Goal: Information Seeking & Learning: Learn about a topic

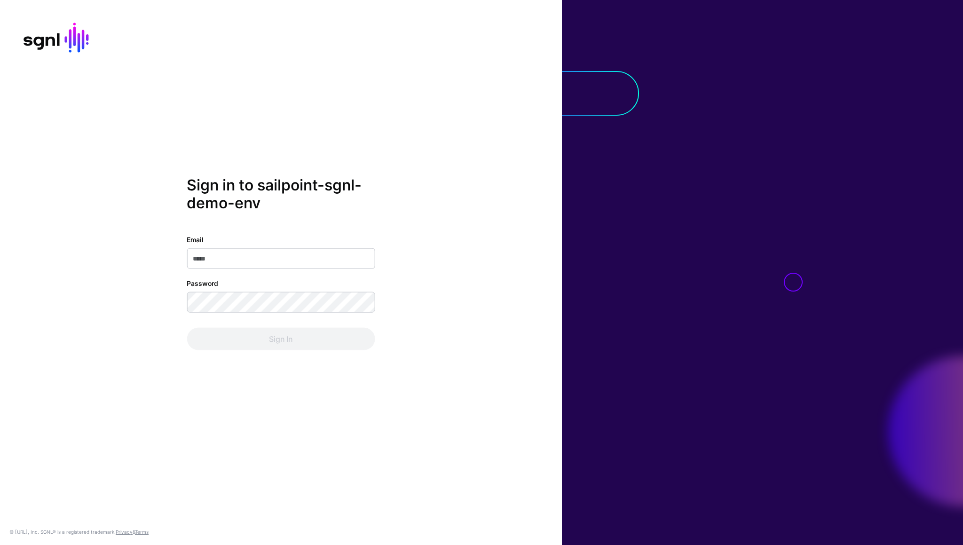
click at [224, 259] on input "Email" at bounding box center [281, 258] width 188 height 21
click at [282, 256] on input "Email" at bounding box center [281, 258] width 188 height 21
type input "**********"
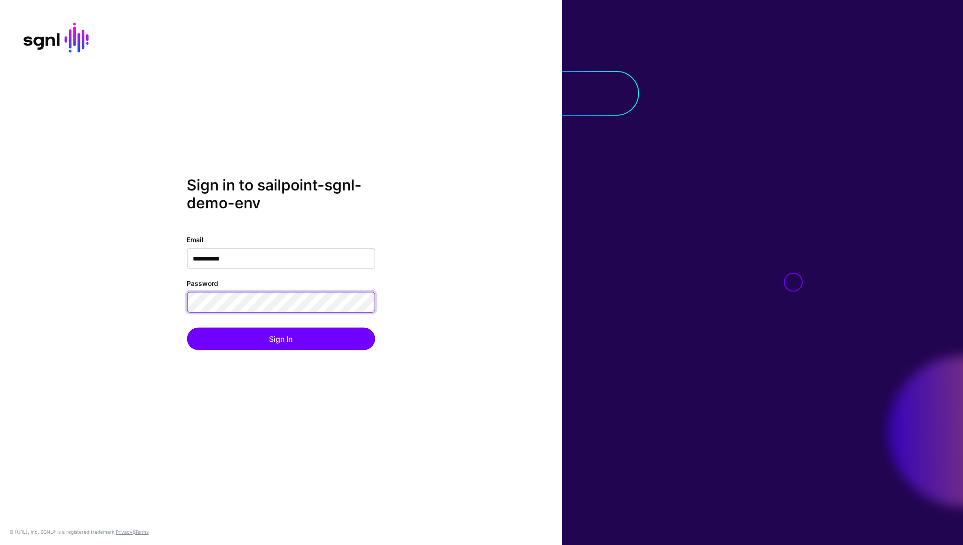
click at [187, 328] on button "Sign In" at bounding box center [281, 339] width 188 height 23
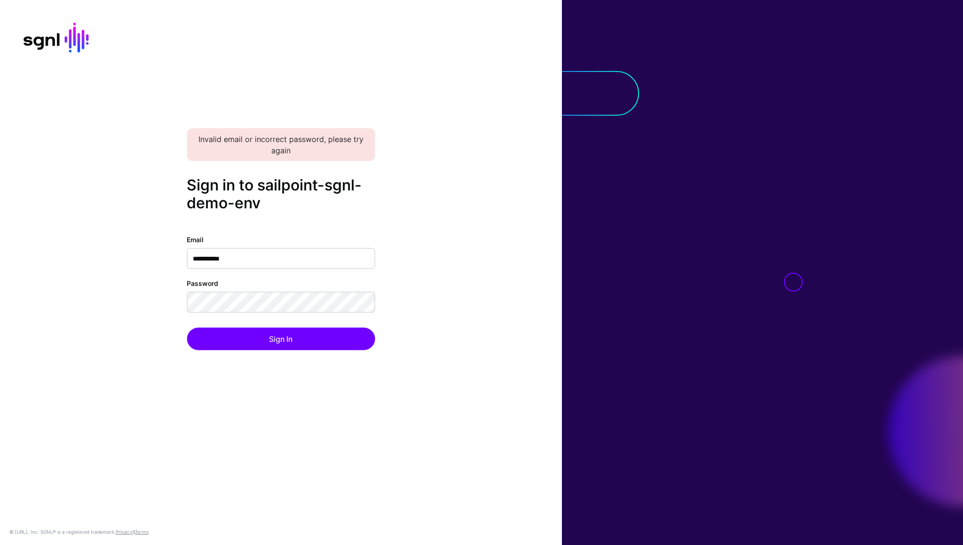
click at [0, 544] on com-1password-button at bounding box center [0, 545] width 0 height 0
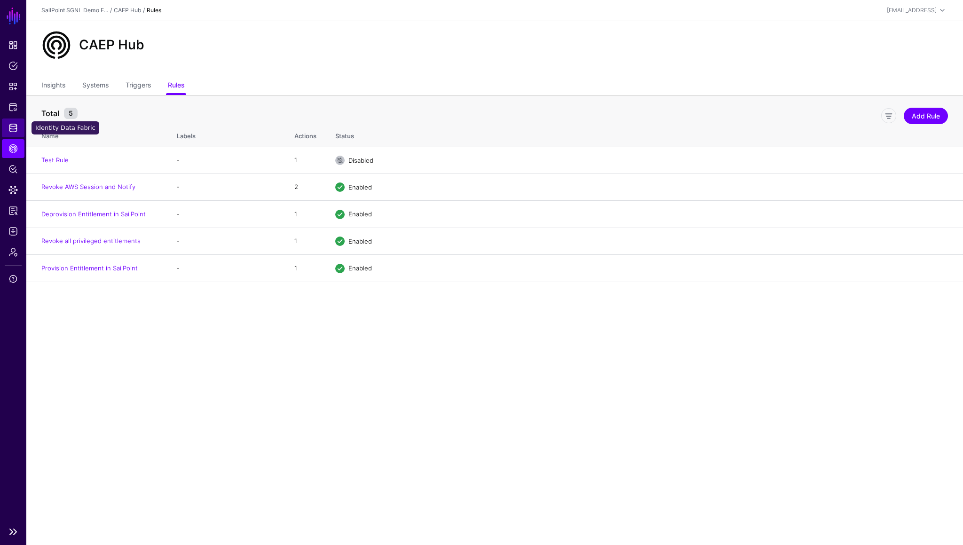
click at [18, 127] on link "Identity Data Fabric" at bounding box center [13, 127] width 23 height 19
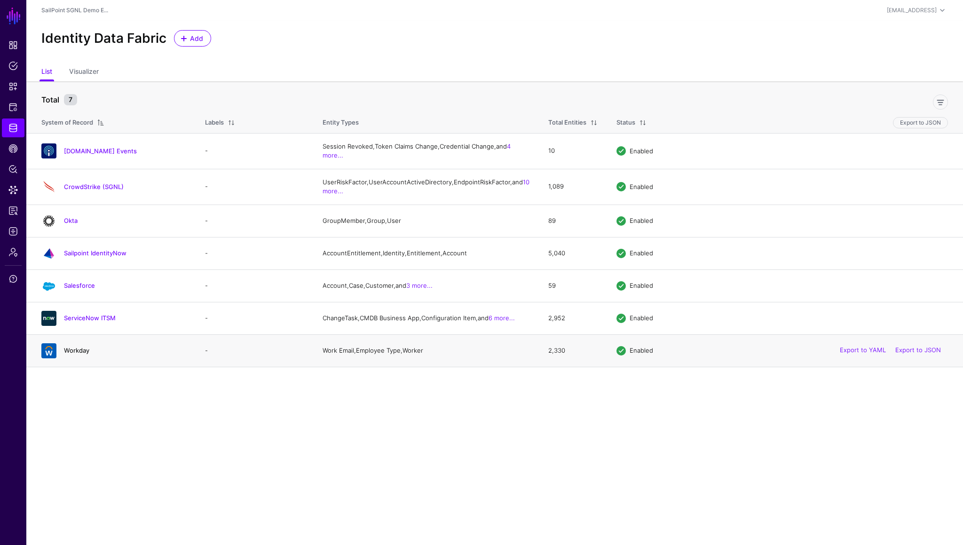
click at [74, 354] on link "Workday" at bounding box center [76, 350] width 25 height 8
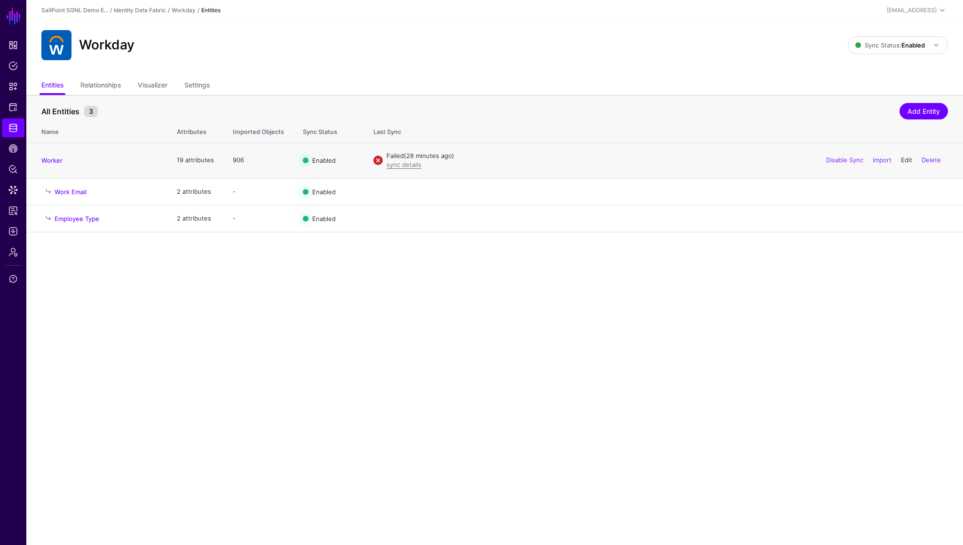
click at [903, 160] on link "Edit" at bounding box center [906, 160] width 11 height 8
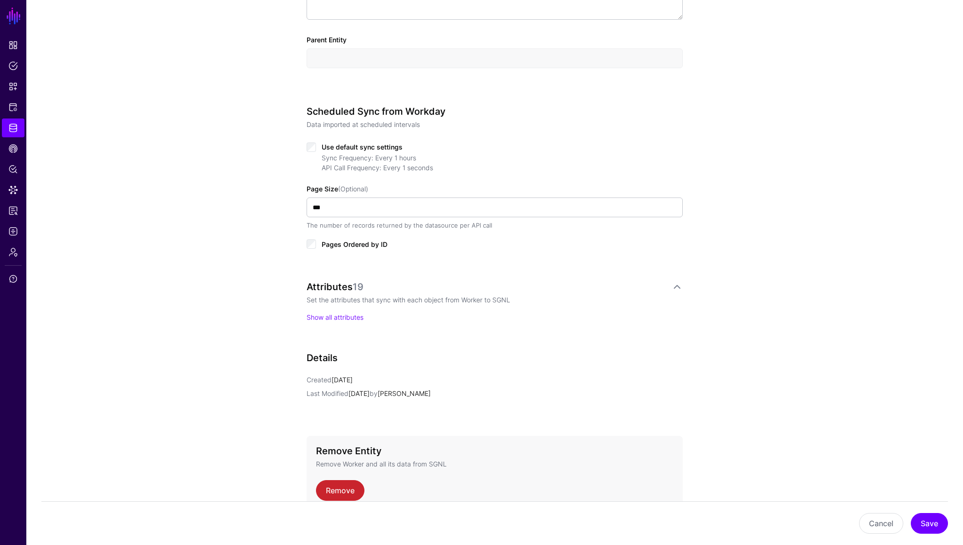
scroll to position [430, 0]
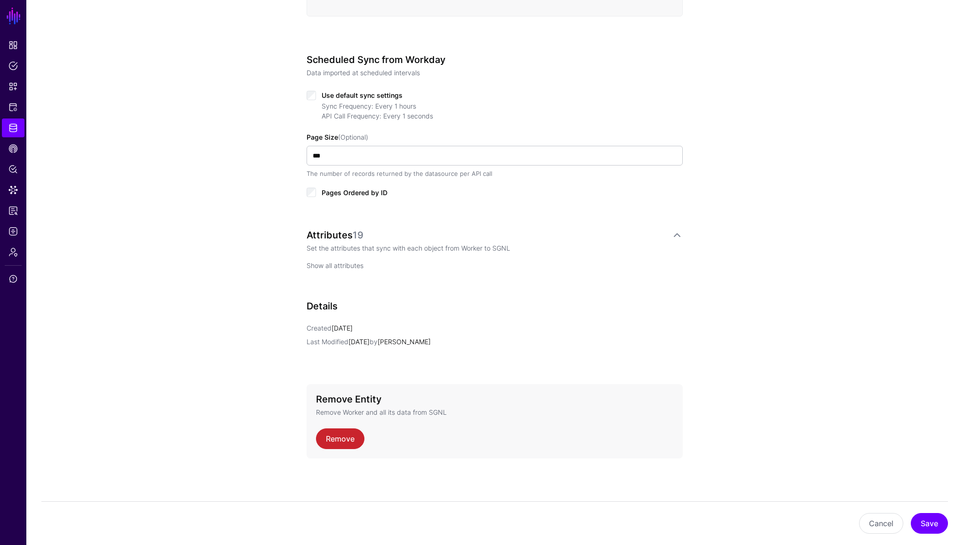
click at [348, 265] on link "Show all attributes" at bounding box center [334, 265] width 57 height 8
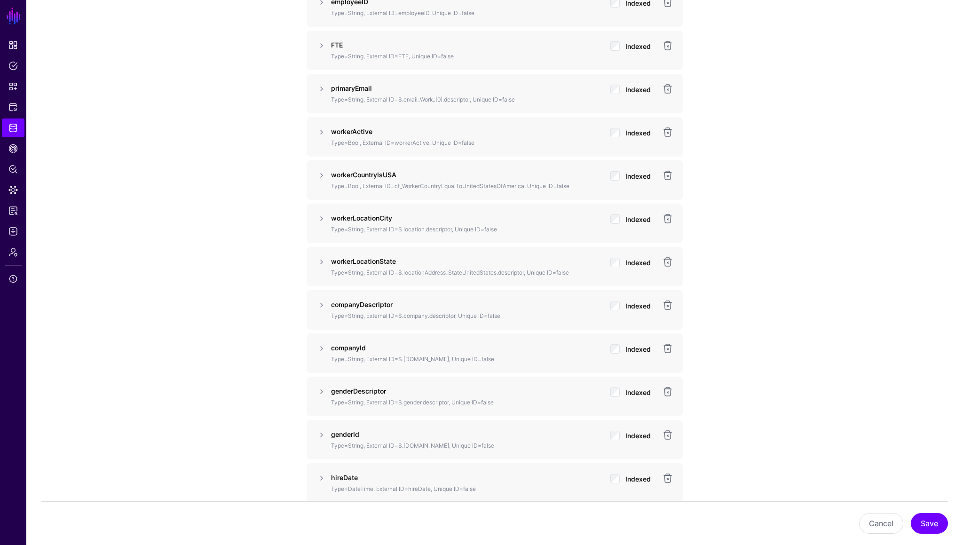
scroll to position [738, 0]
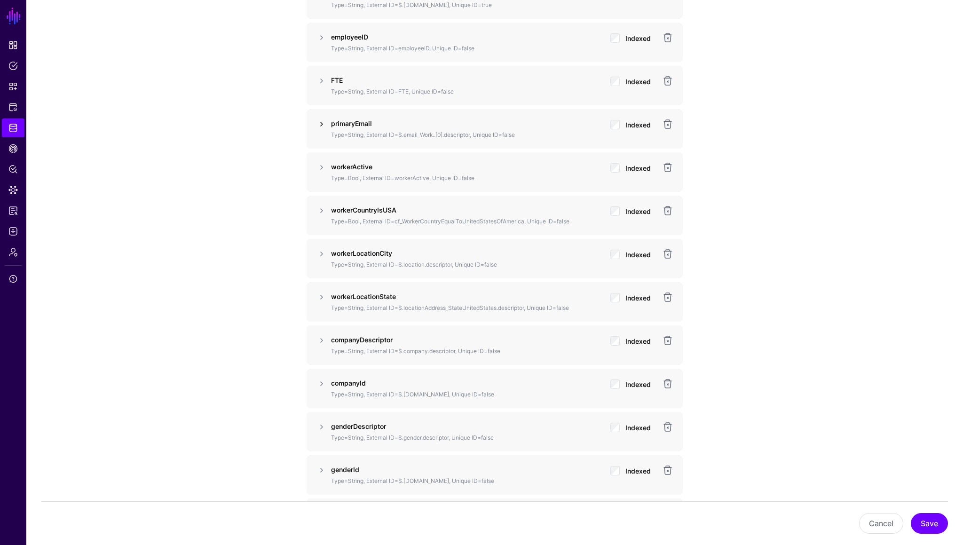
click at [322, 125] on link at bounding box center [321, 123] width 11 height 11
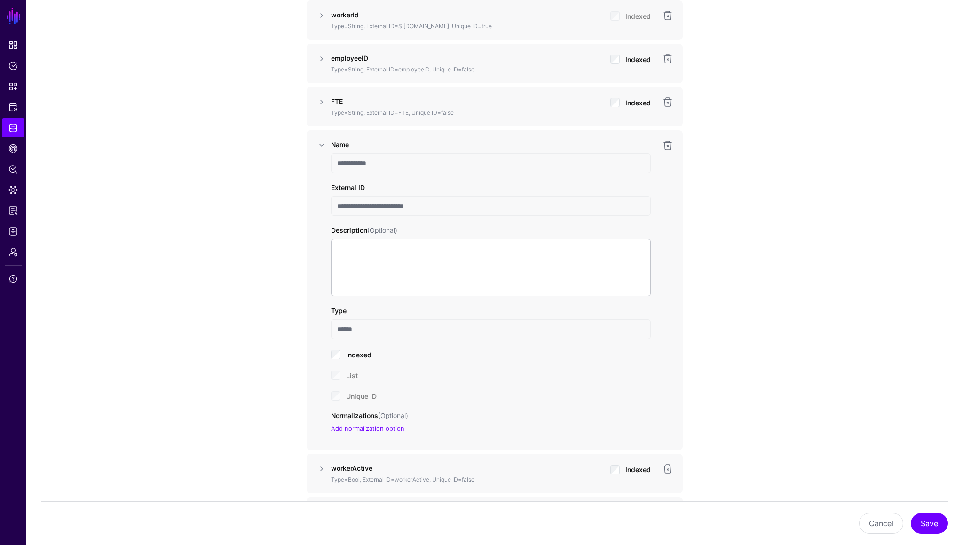
scroll to position [716, 0]
click at [322, 104] on link at bounding box center [321, 103] width 11 height 11
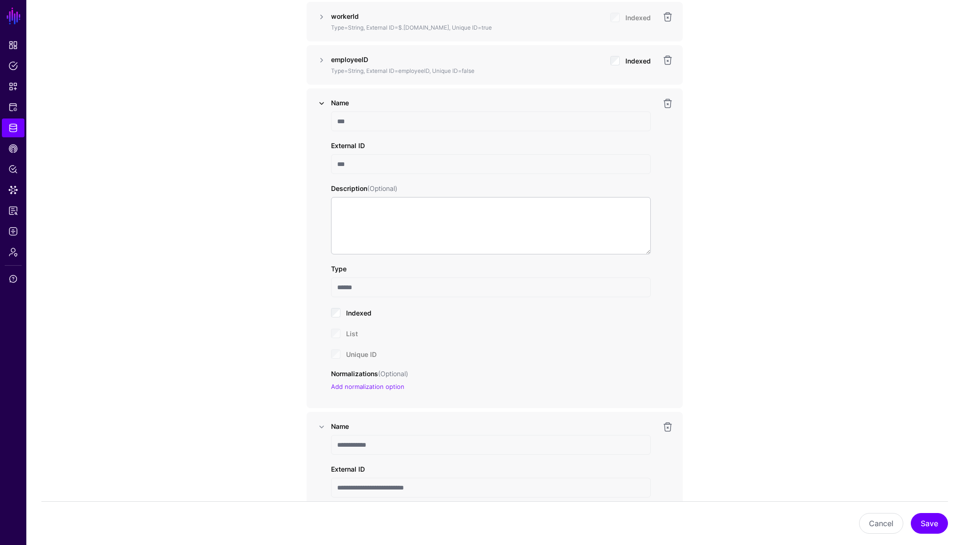
click at [318, 104] on link at bounding box center [321, 103] width 11 height 11
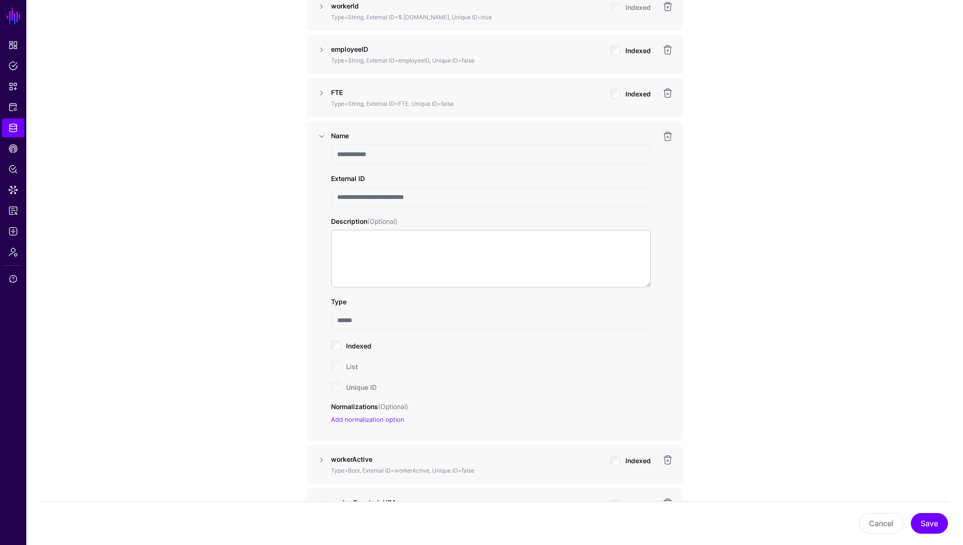
scroll to position [728, 0]
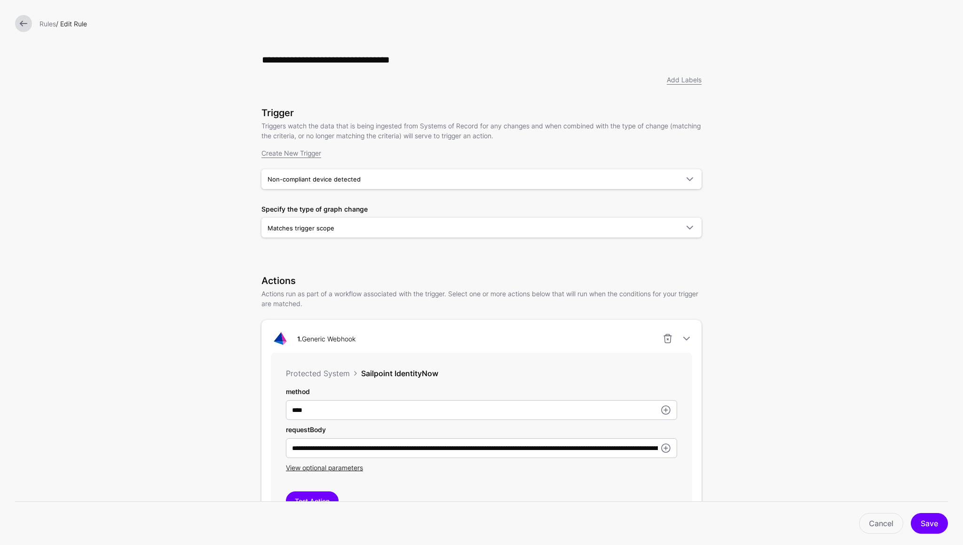
click at [18, 26] on link at bounding box center [23, 23] width 17 height 17
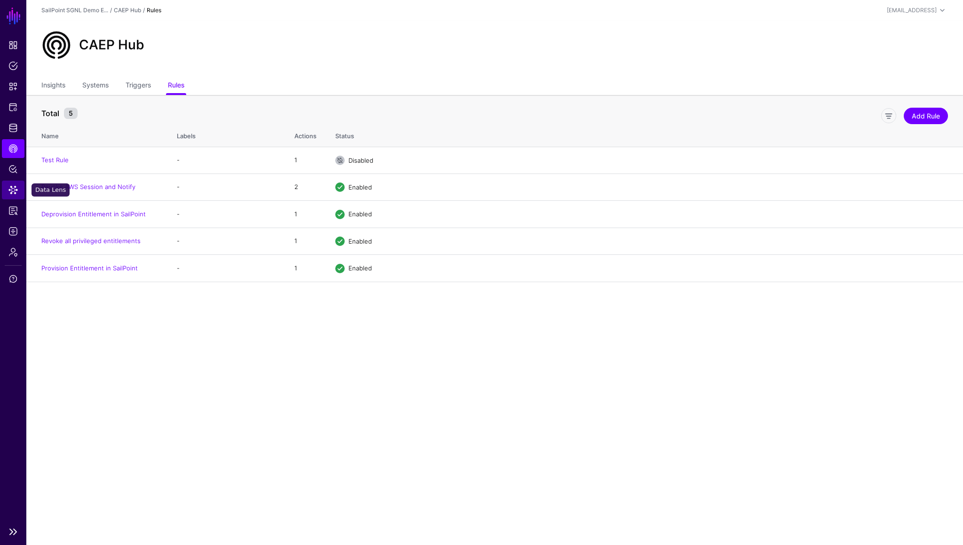
click at [16, 189] on span "Data Lens" at bounding box center [12, 189] width 9 height 9
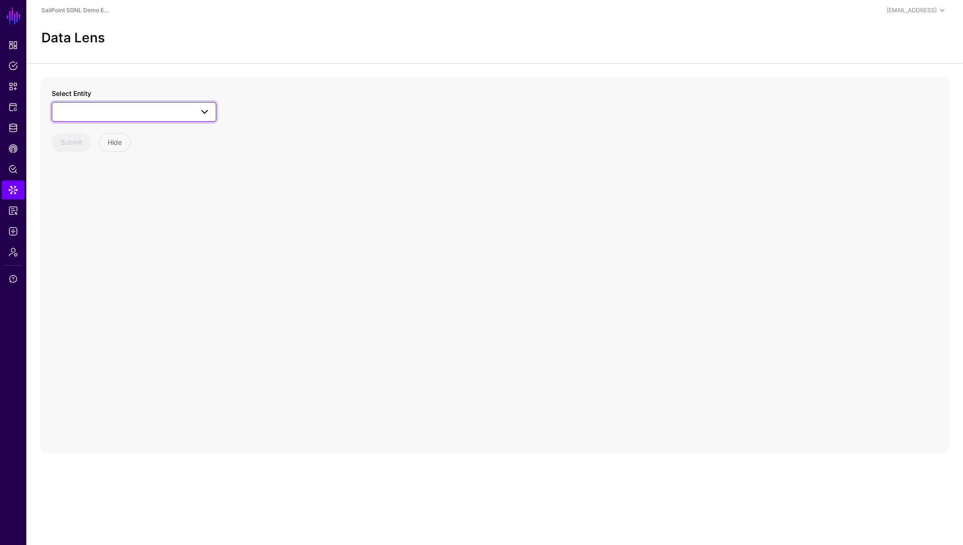
click at [161, 110] on span at bounding box center [134, 111] width 152 height 11
click at [85, 295] on div "Worker" at bounding box center [139, 291] width 140 height 9
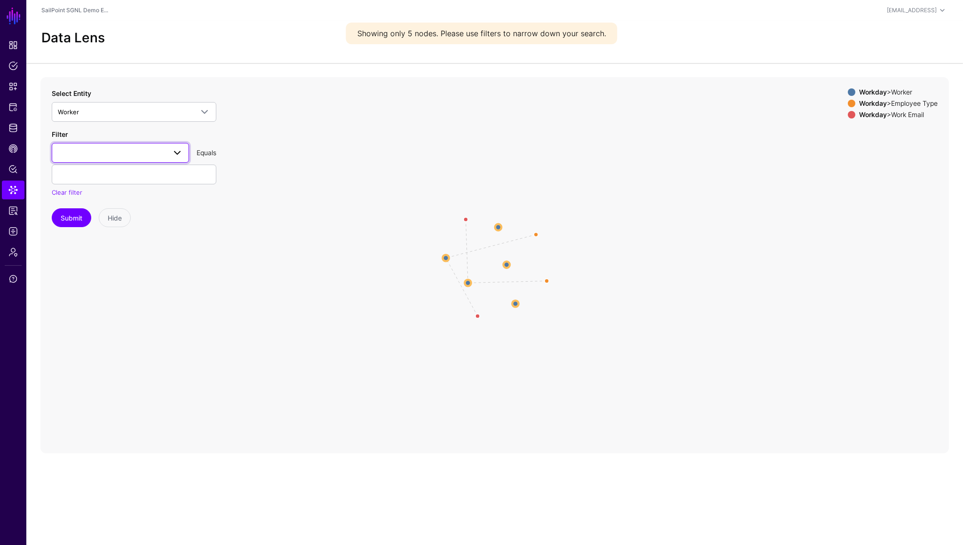
click at [161, 160] on link at bounding box center [120, 153] width 137 height 20
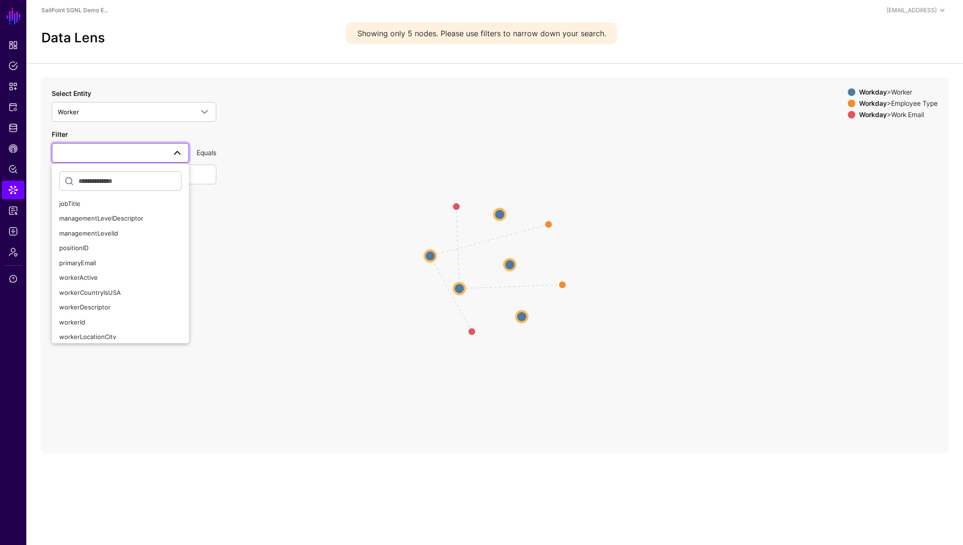
scroll to position [125, 0]
click at [89, 256] on span "primaryEmail" at bounding box center [77, 258] width 37 height 8
click at [122, 162] on link "primaryEmail" at bounding box center [120, 153] width 137 height 20
click at [208, 174] on input "text" at bounding box center [134, 175] width 165 height 20
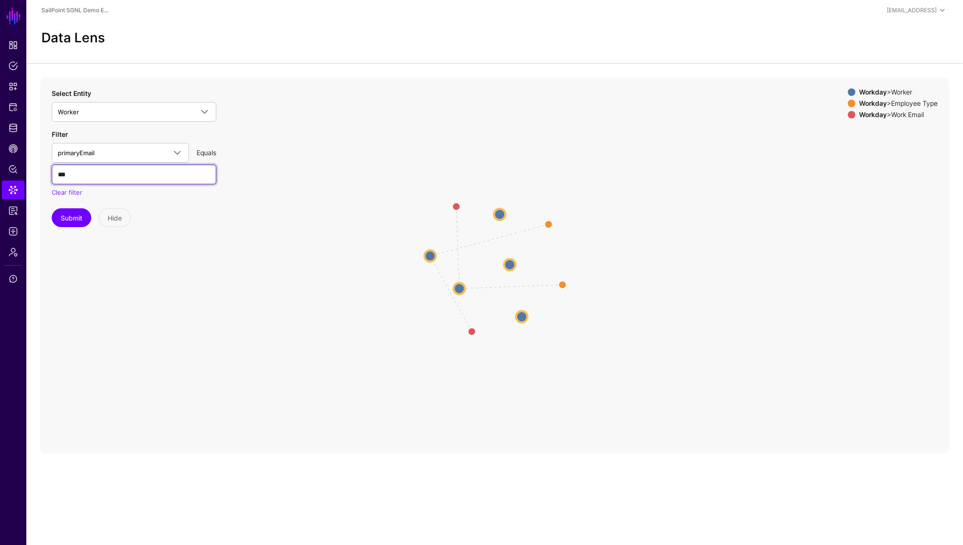
type input "***"
type input "**********"
click at [70, 218] on button "Submit" at bounding box center [71, 217] width 39 height 19
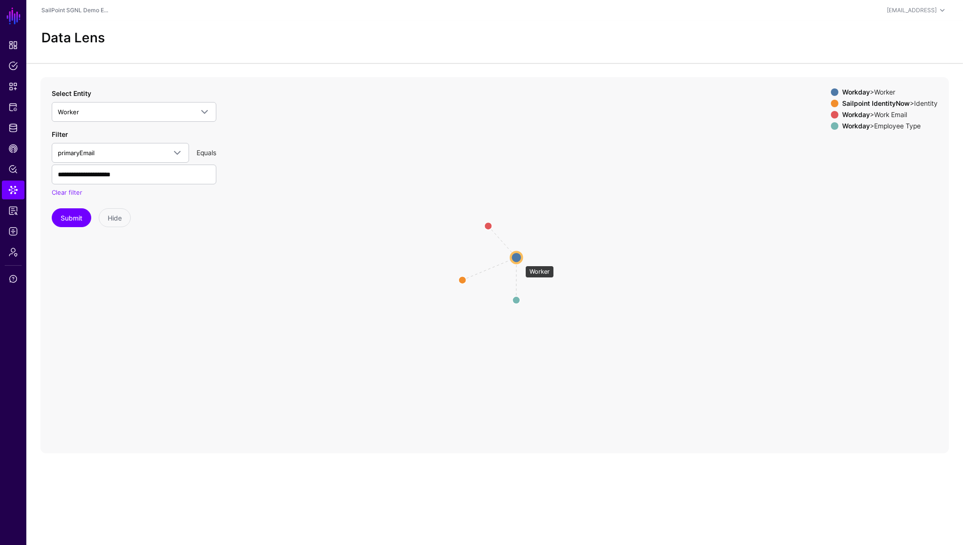
click at [520, 261] on circle at bounding box center [515, 256] width 11 height 11
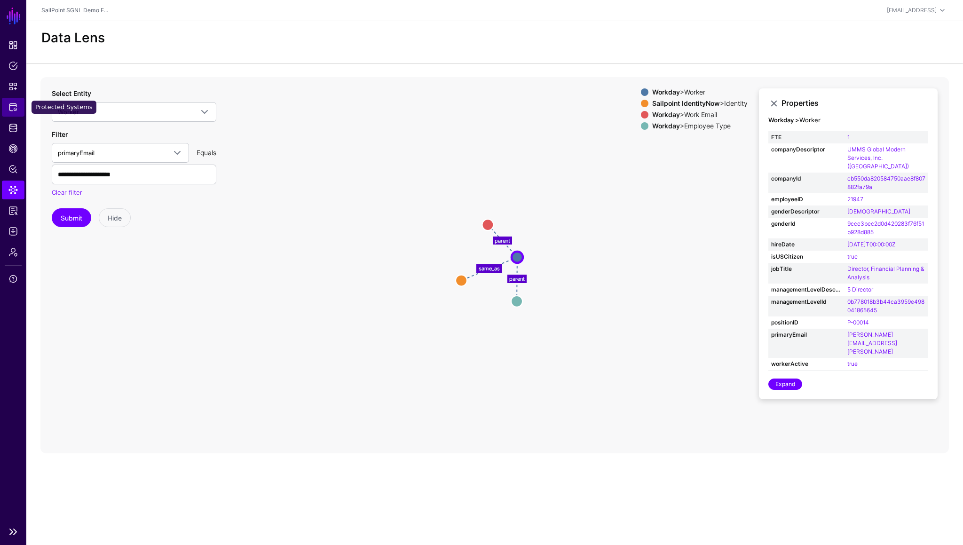
click at [13, 110] on span "Protected Systems" at bounding box center [12, 106] width 9 height 9
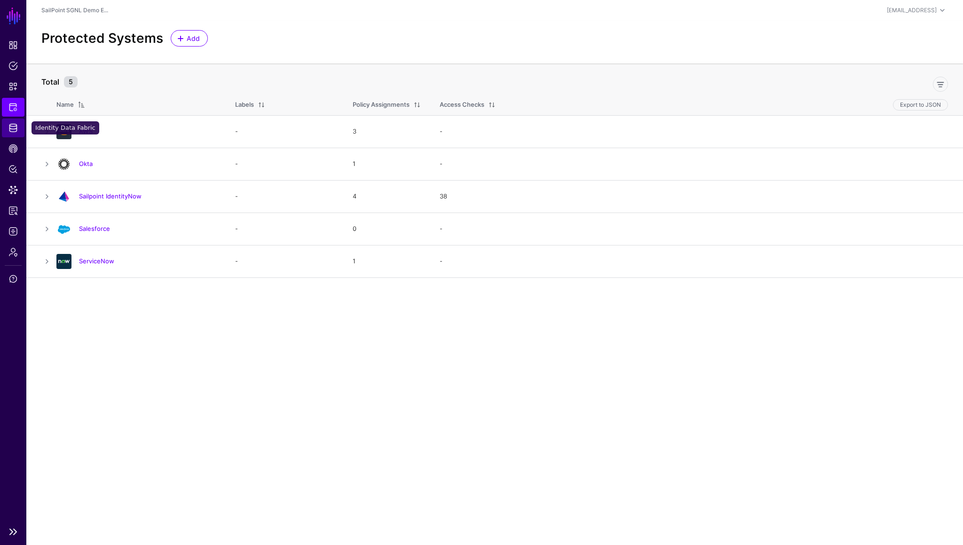
click at [13, 128] on span "Identity Data Fabric" at bounding box center [12, 127] width 9 height 9
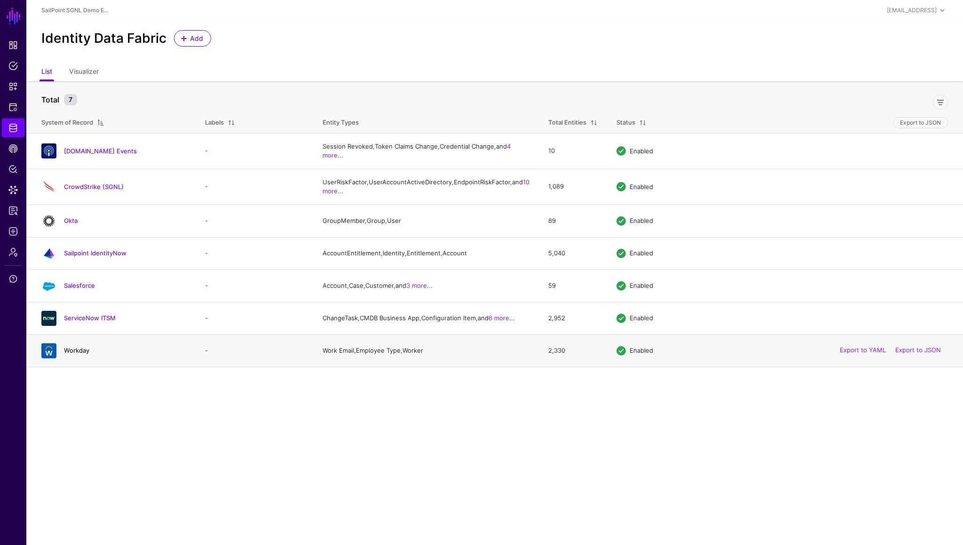
click at [78, 354] on link "Workday" at bounding box center [76, 350] width 25 height 8
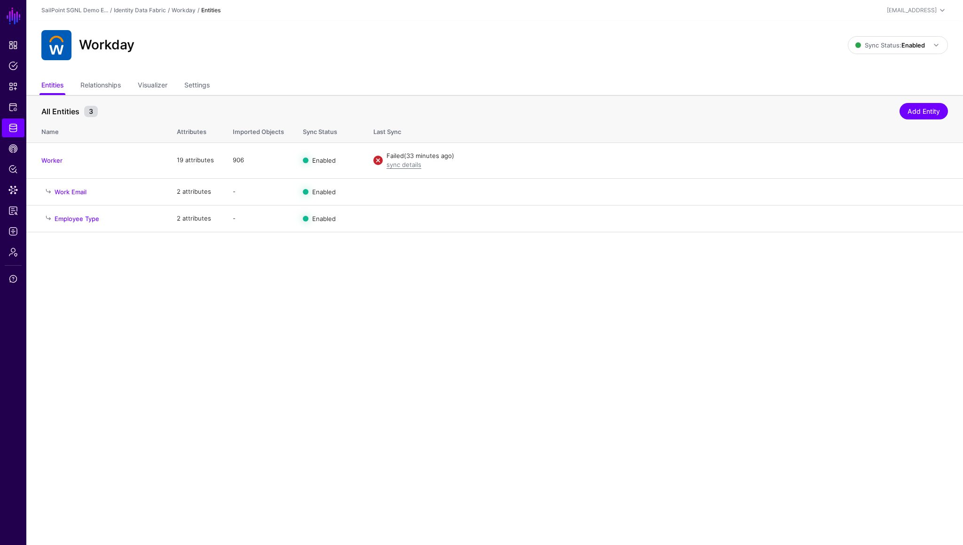
click at [110, 97] on th "All Entities 3 Add Entity" at bounding box center [494, 106] width 936 height 23
click at [108, 94] on link "Relationships" at bounding box center [100, 86] width 40 height 18
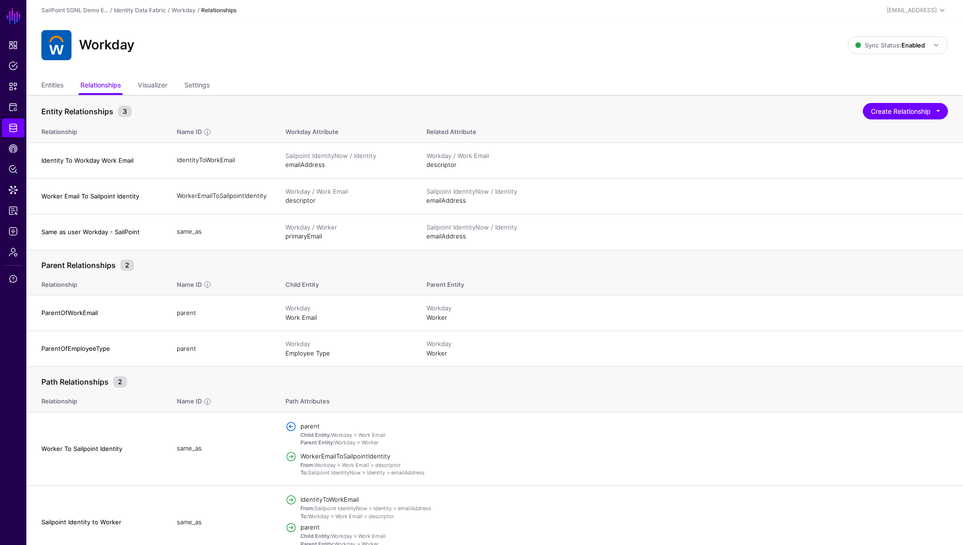
scroll to position [14, 0]
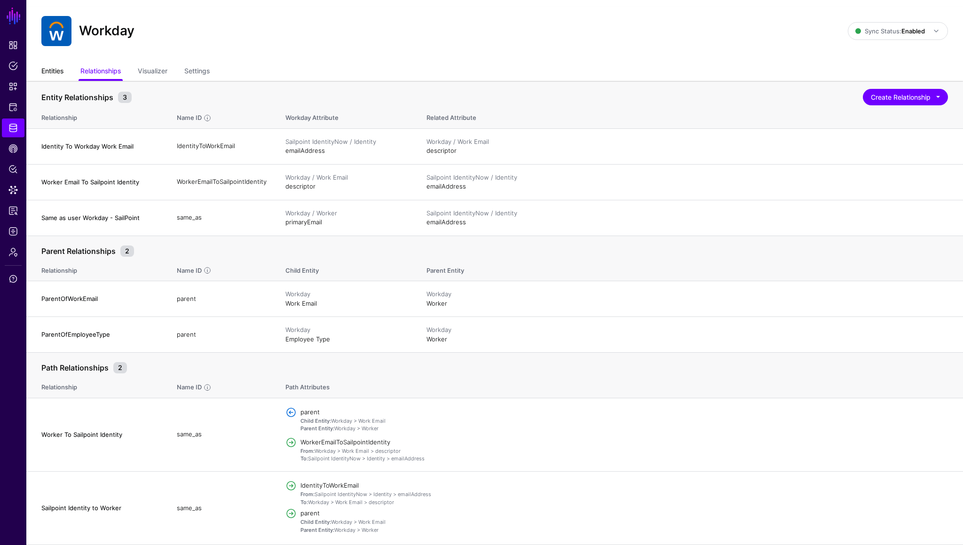
click at [61, 74] on link "Entities" at bounding box center [52, 72] width 22 height 18
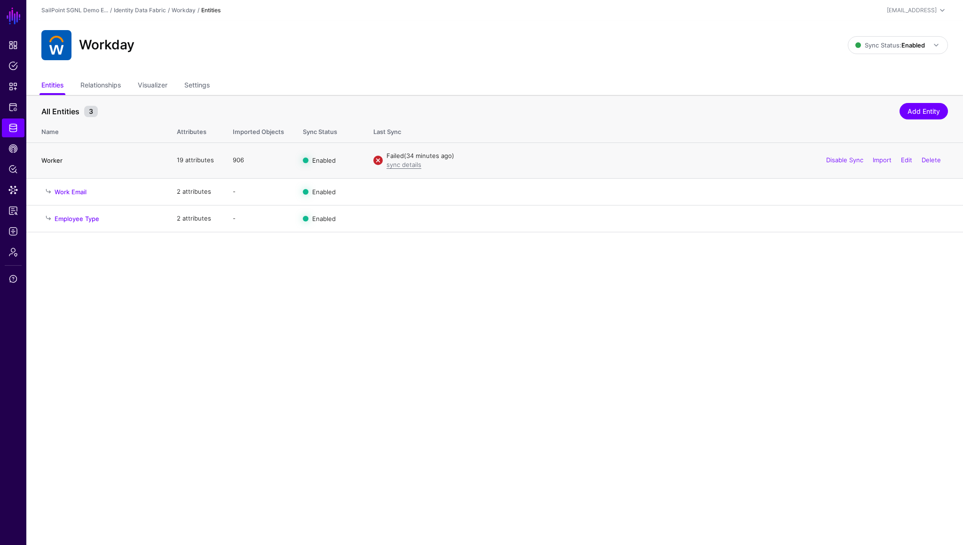
click at [55, 159] on link "Worker" at bounding box center [51, 161] width 21 height 8
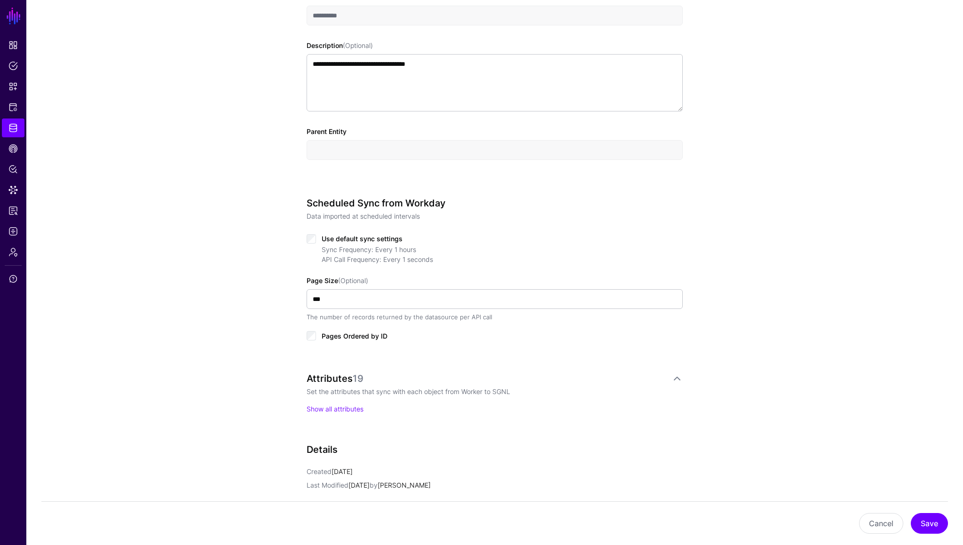
scroll to position [351, 0]
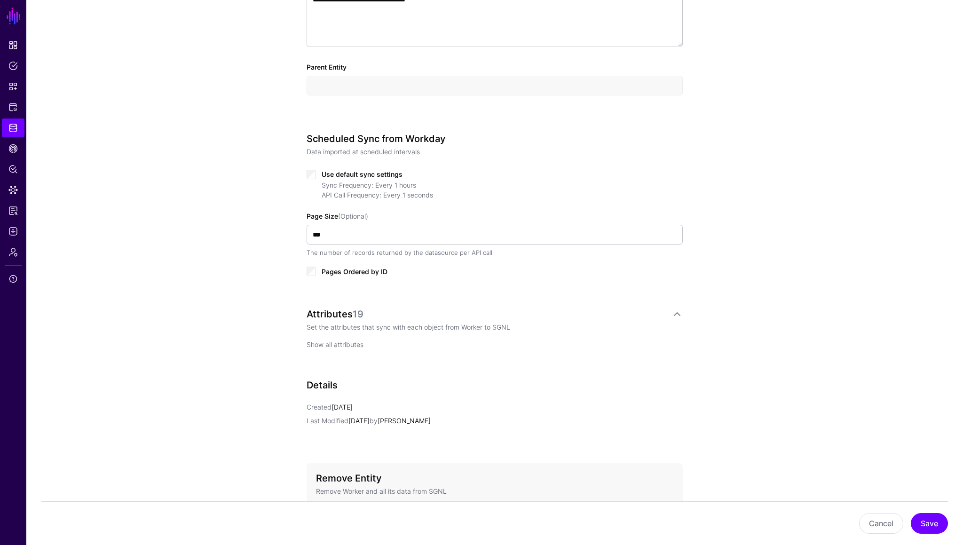
click at [338, 341] on link "Show all attributes" at bounding box center [334, 344] width 57 height 8
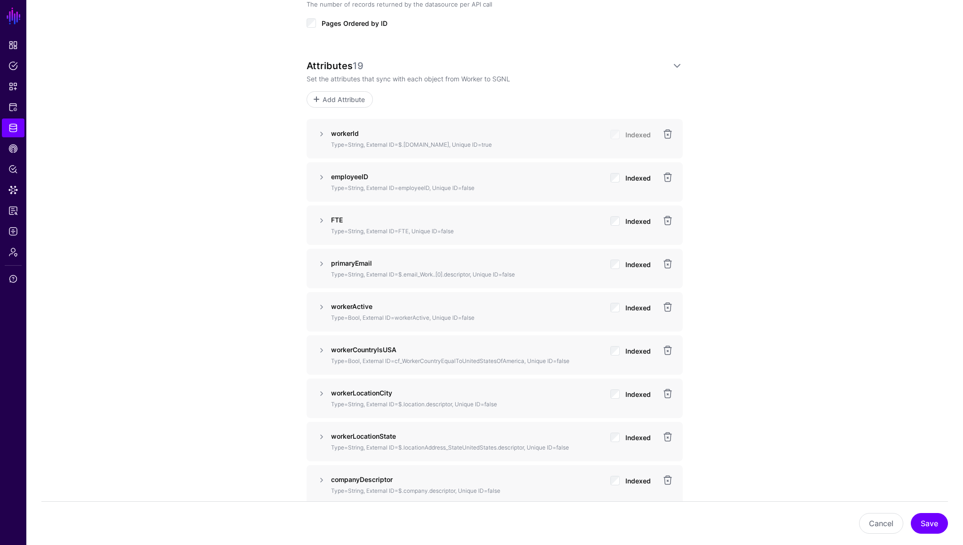
scroll to position [602, 0]
click at [321, 262] on link at bounding box center [321, 260] width 11 height 11
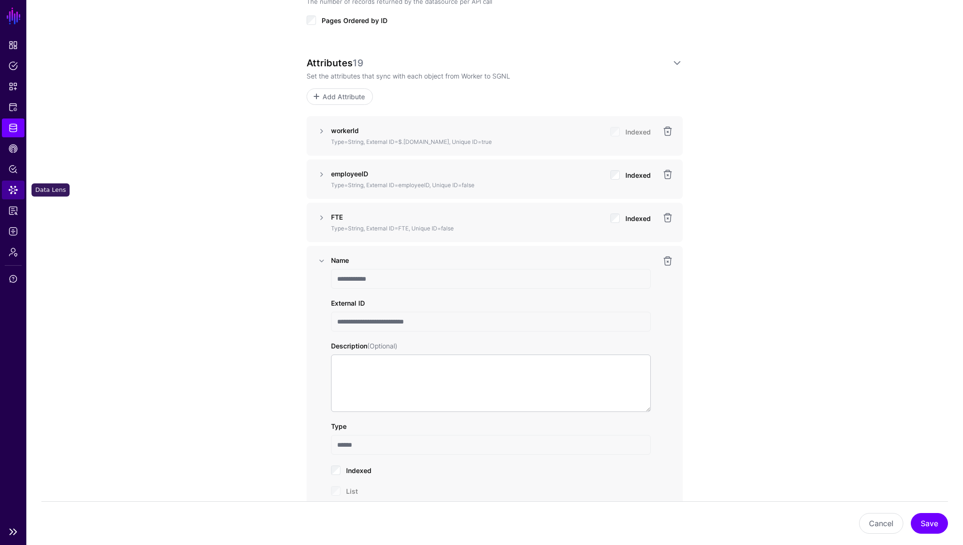
click at [17, 192] on span "Data Lens" at bounding box center [12, 189] width 9 height 9
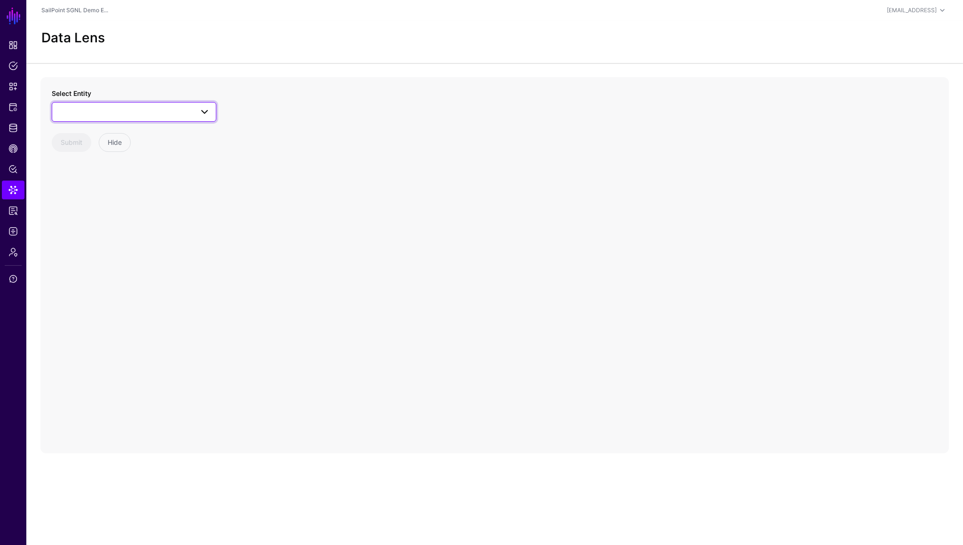
click at [189, 120] on link at bounding box center [134, 112] width 165 height 20
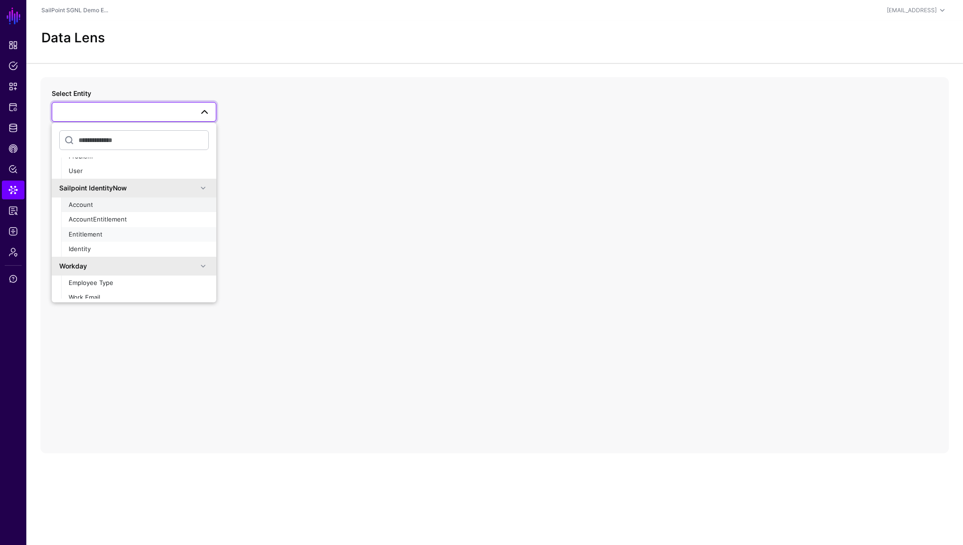
drag, startPoint x: 141, startPoint y: 239, endPoint x: 139, endPoint y: 211, distance: 28.8
click at [139, 211] on ul "Account AccountEntitlement Entitlement Identity" at bounding box center [138, 226] width 155 height 59
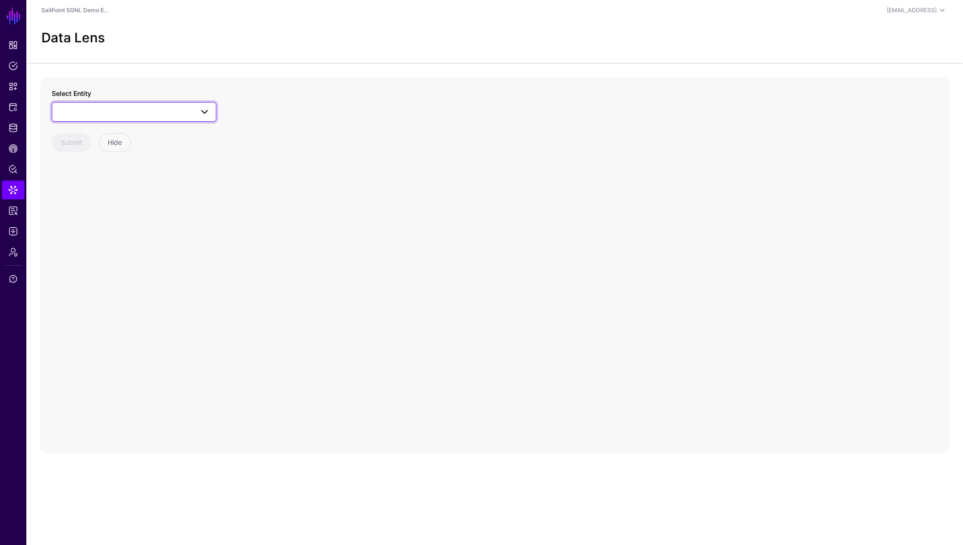
click at [194, 115] on span at bounding box center [201, 111] width 17 height 11
click at [92, 287] on div "Worker" at bounding box center [139, 291] width 140 height 9
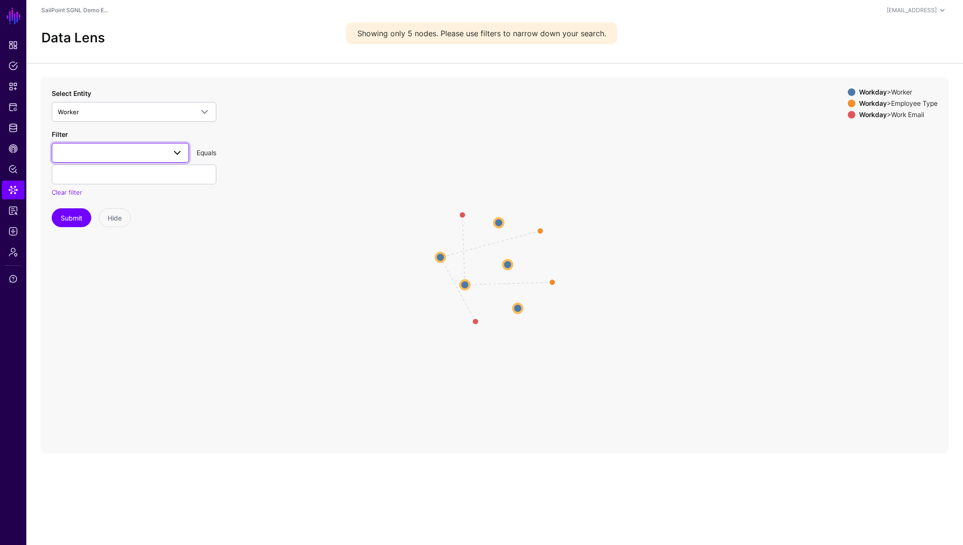
click at [104, 157] on span at bounding box center [120, 152] width 125 height 11
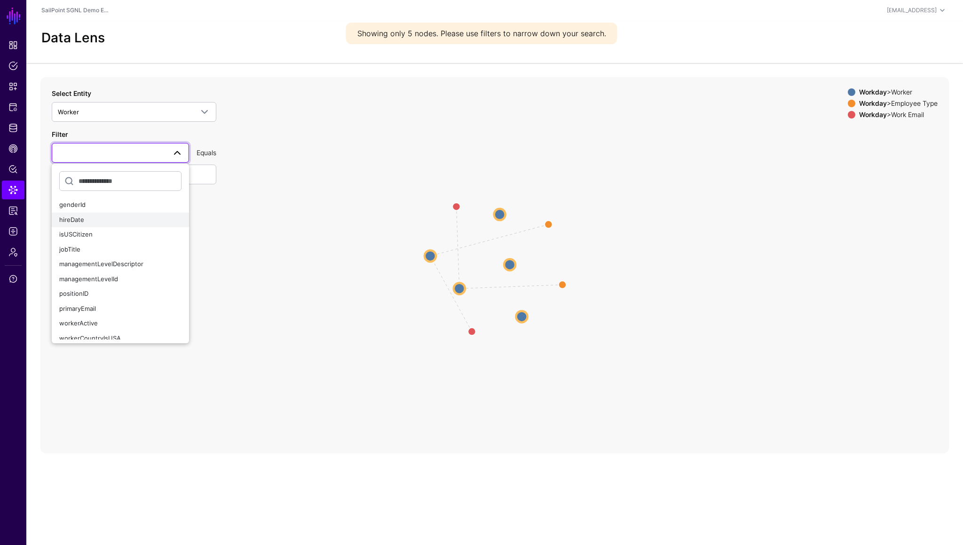
scroll to position [79, 0]
click at [79, 307] on span "primaryEmail" at bounding box center [77, 304] width 37 height 8
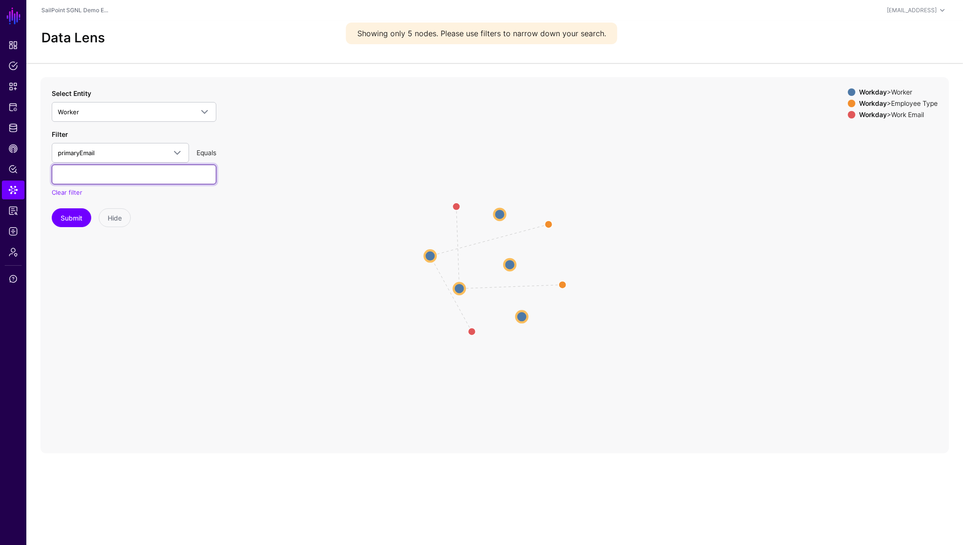
click at [95, 177] on input "text" at bounding box center [134, 175] width 165 height 20
type input "***"
type input "**********"
click at [70, 217] on button "Submit" at bounding box center [71, 217] width 39 height 19
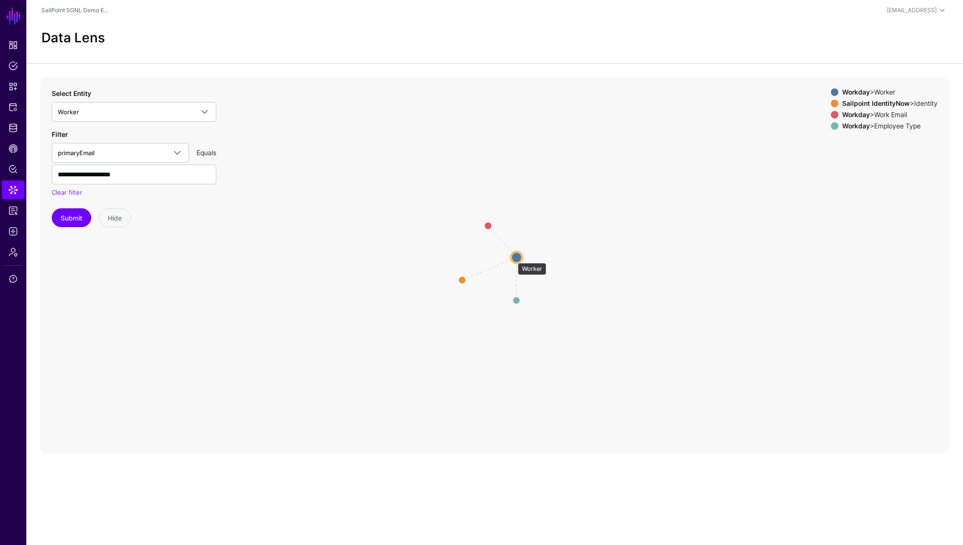
click at [517, 258] on circle at bounding box center [516, 256] width 11 height 11
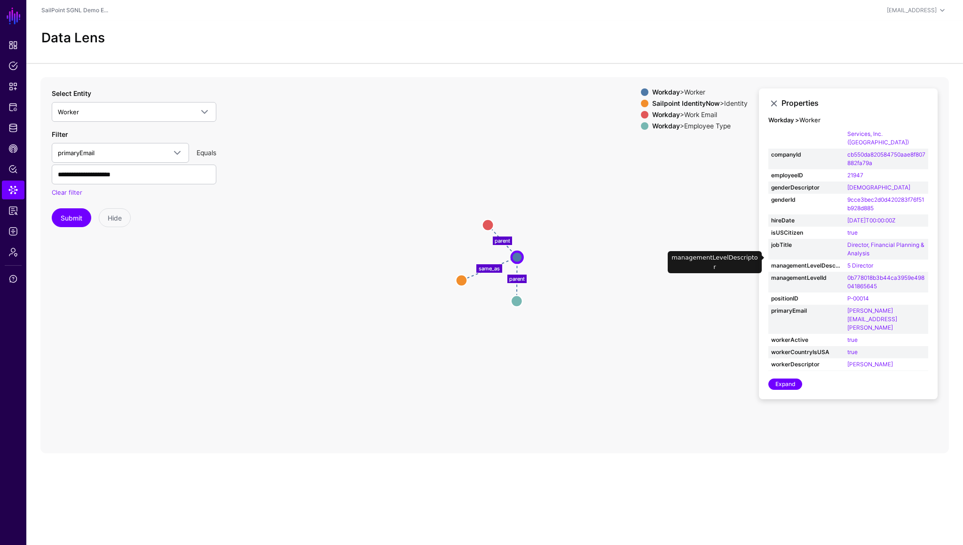
scroll to position [43, 0]
